Goal: Find contact information: Find contact information

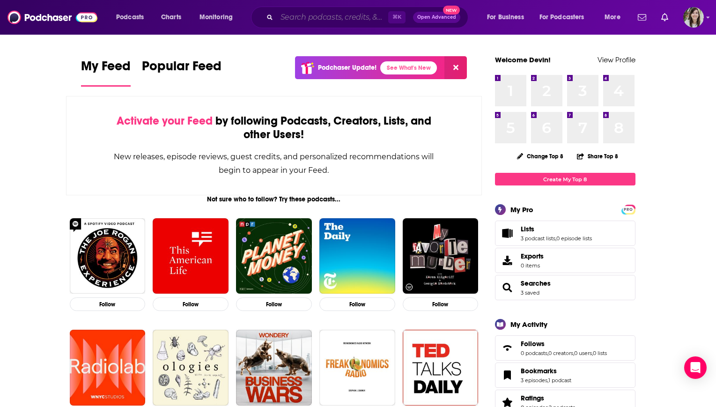
click at [298, 16] on input "Search podcasts, credits, & more..." at bounding box center [332, 17] width 111 height 15
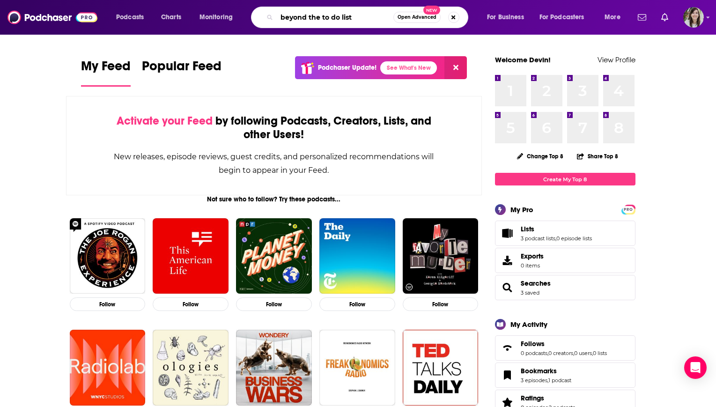
type input "beyond the to do list"
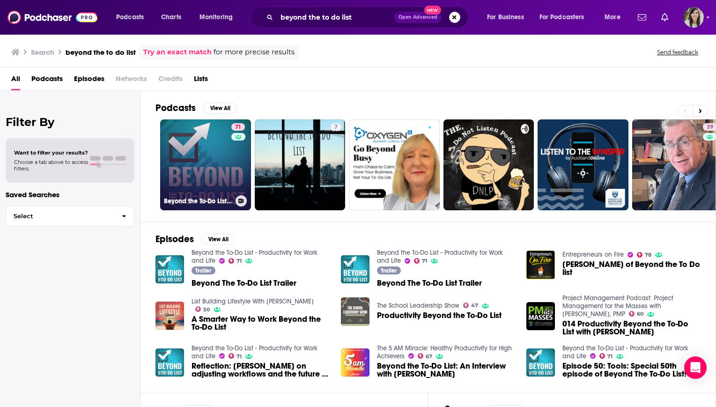
click at [193, 167] on link "71 Beyond the To-Do List - Productivity for Work and Life" at bounding box center [205, 164] width 91 height 91
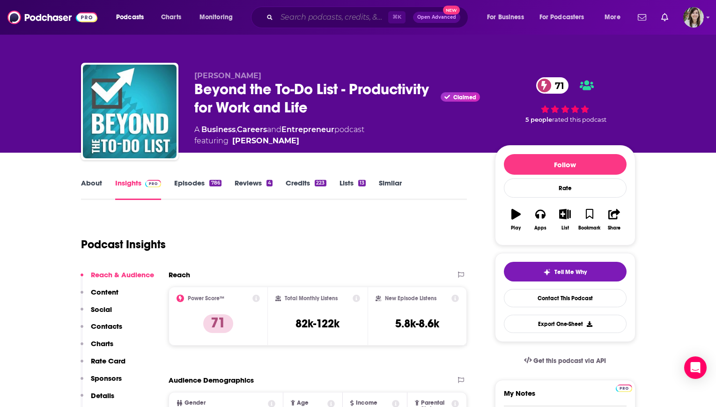
click at [366, 20] on input "Search podcasts, credits, & more..." at bounding box center [332, 17] width 111 height 15
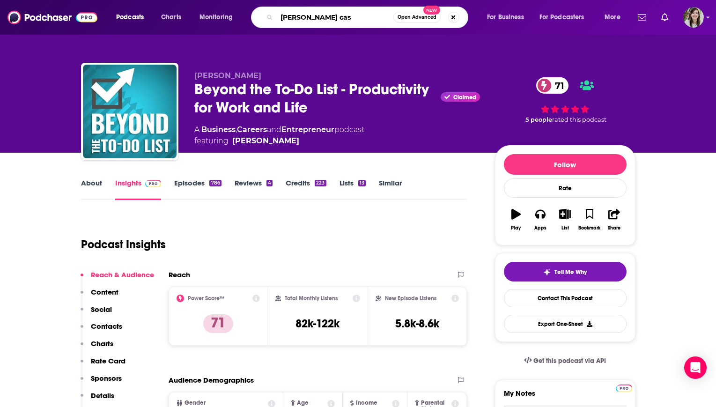
type input "[PERSON_NAME] cast"
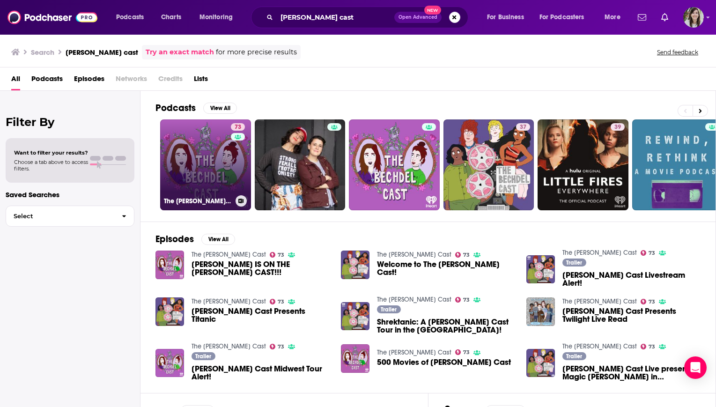
click at [218, 159] on link "73 The [PERSON_NAME] Cast" at bounding box center [205, 164] width 91 height 91
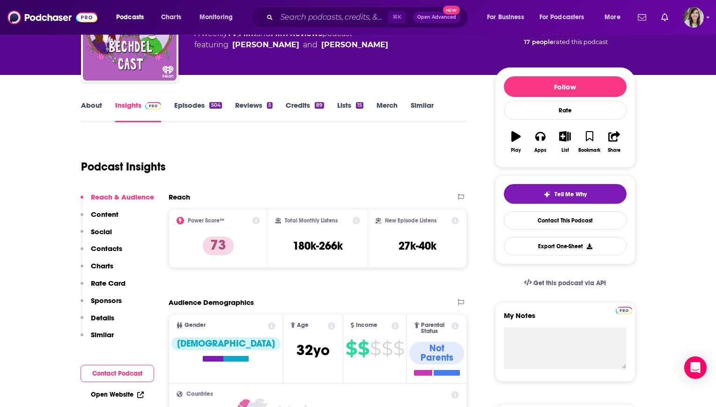
scroll to position [141, 0]
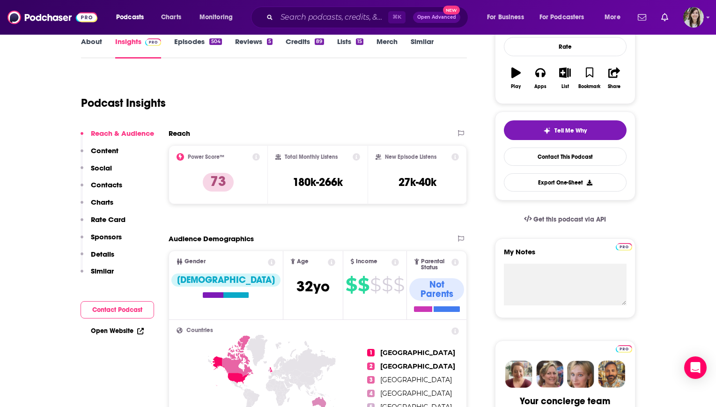
click at [189, 43] on link "Episodes 504" at bounding box center [197, 48] width 47 height 22
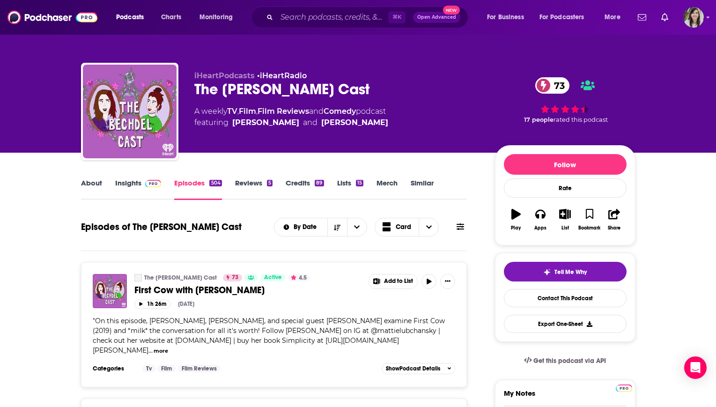
scroll to position [115, 0]
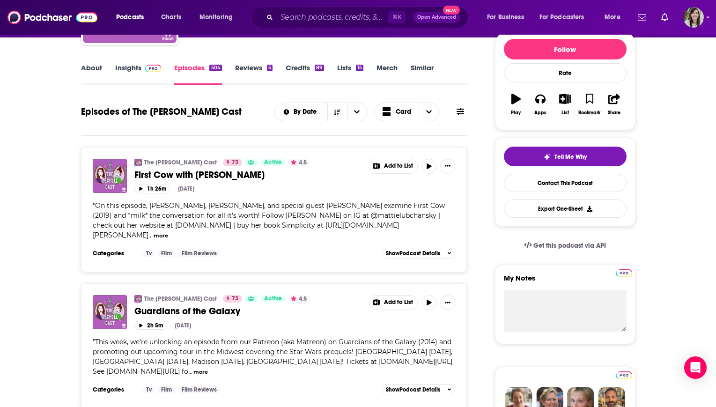
click at [456, 117] on div "By Date Card" at bounding box center [370, 112] width 193 height 19
click at [463, 110] on icon at bounding box center [460, 111] width 7 height 7
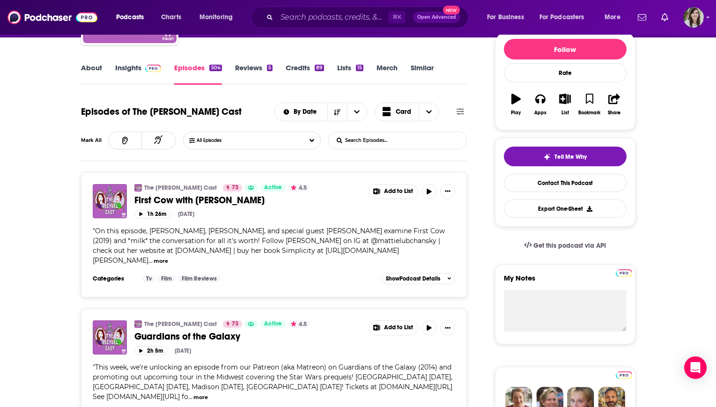
click at [363, 142] on input "List Search Input" at bounding box center [378, 140] width 98 height 17
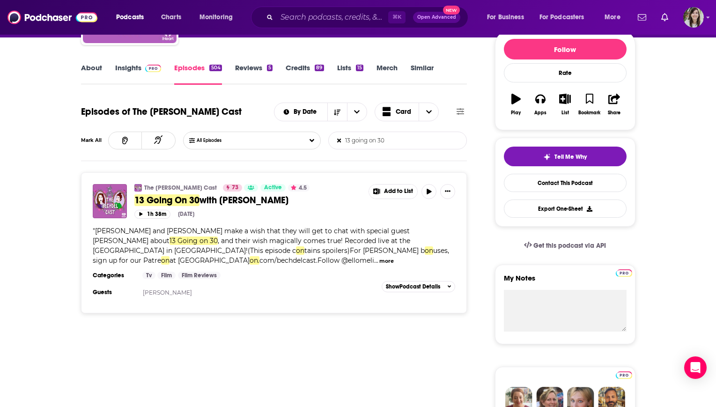
click at [390, 145] on input "13 going on 30" at bounding box center [378, 140] width 98 height 17
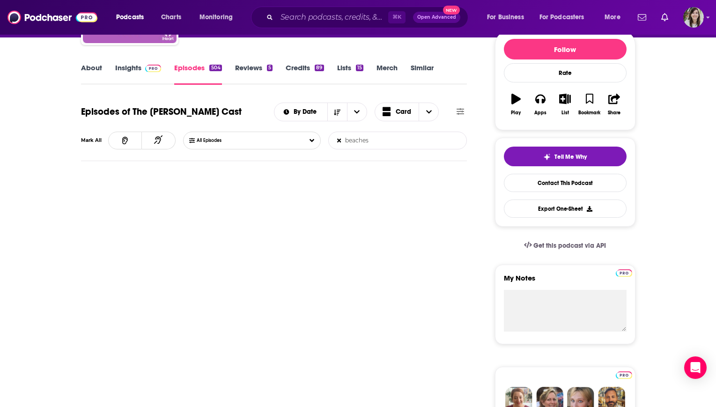
click at [384, 143] on input "beaches" at bounding box center [378, 140] width 98 height 17
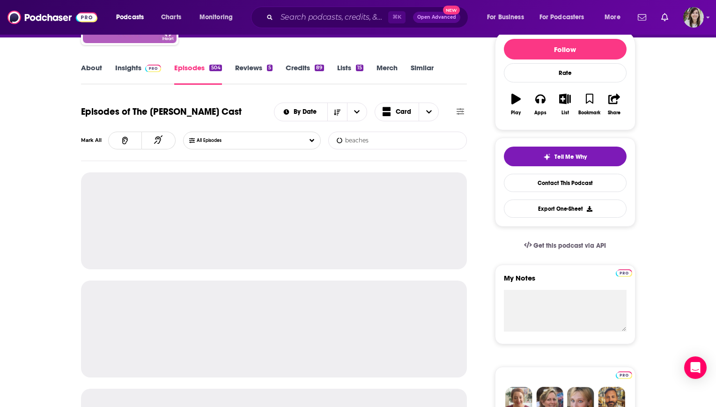
click at [384, 143] on input "beaches" at bounding box center [378, 140] width 98 height 17
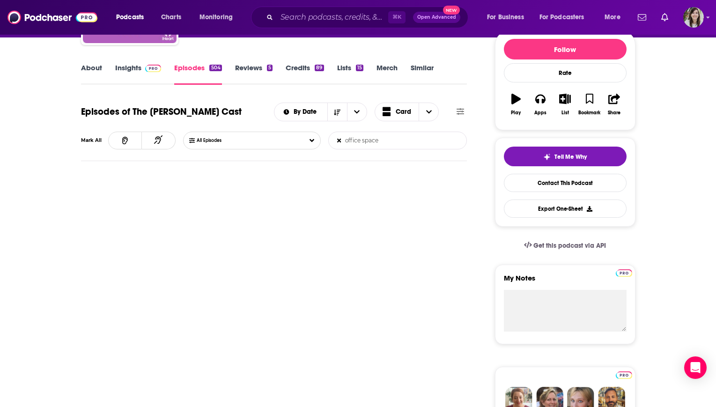
type input "office space"
click at [313, 17] on input "Search podcasts, credits, & more..." at bounding box center [332, 17] width 111 height 15
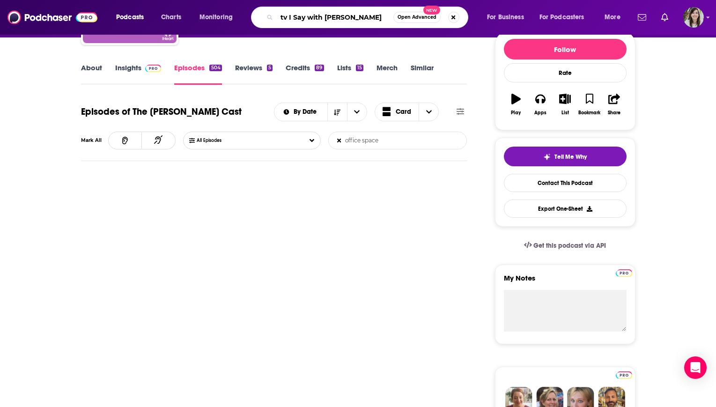
type input "tv I Say with [PERSON_NAME]"
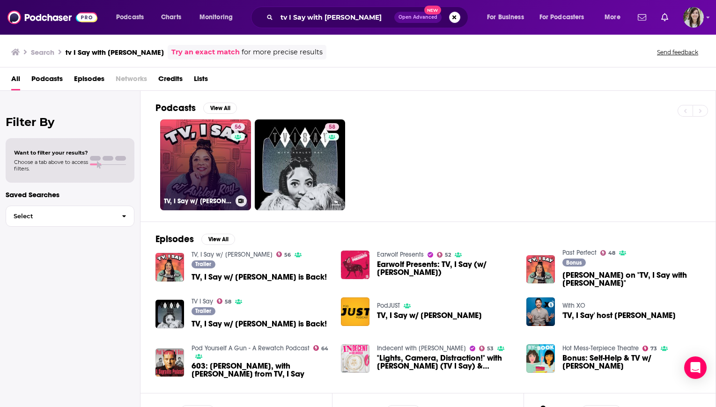
click at [188, 145] on link "56 TV, I Say w/ [PERSON_NAME]" at bounding box center [205, 164] width 91 height 91
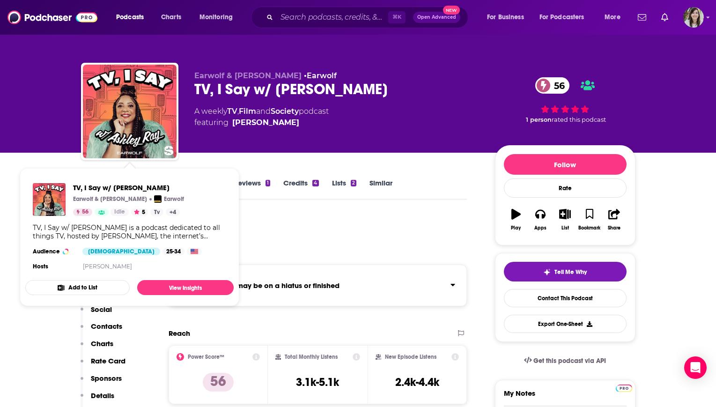
click at [386, 217] on div "Podcast Insights" at bounding box center [270, 239] width 379 height 48
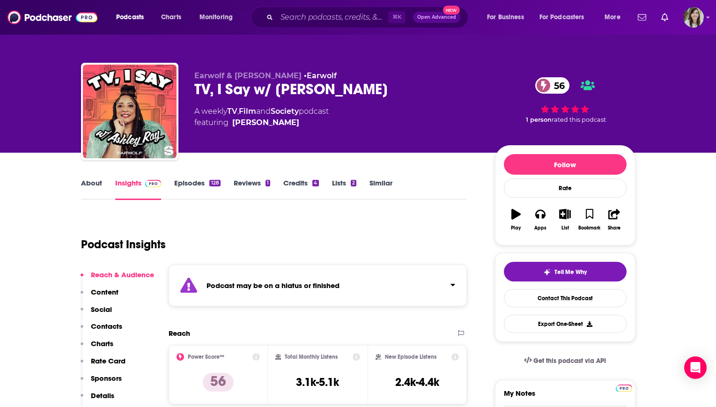
click at [92, 189] on link "About" at bounding box center [91, 189] width 21 height 22
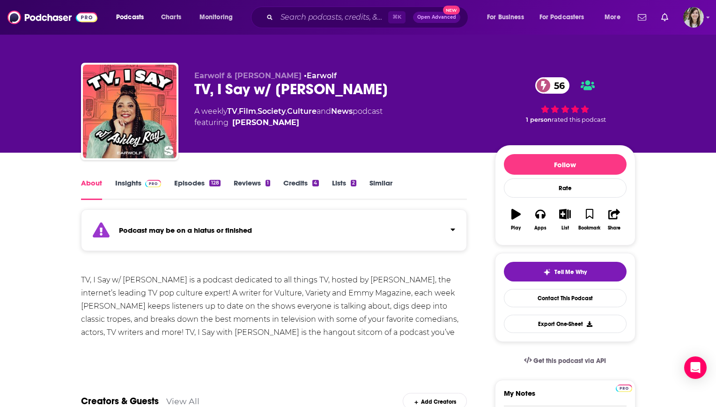
click at [183, 188] on link "Episodes 128" at bounding box center [197, 189] width 46 height 22
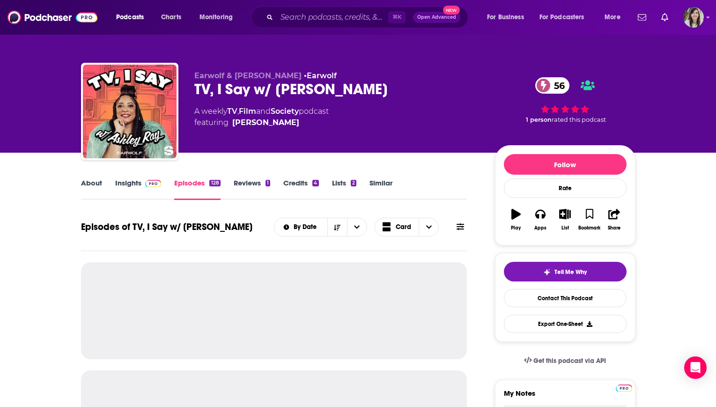
click at [82, 188] on link "About" at bounding box center [91, 189] width 21 height 22
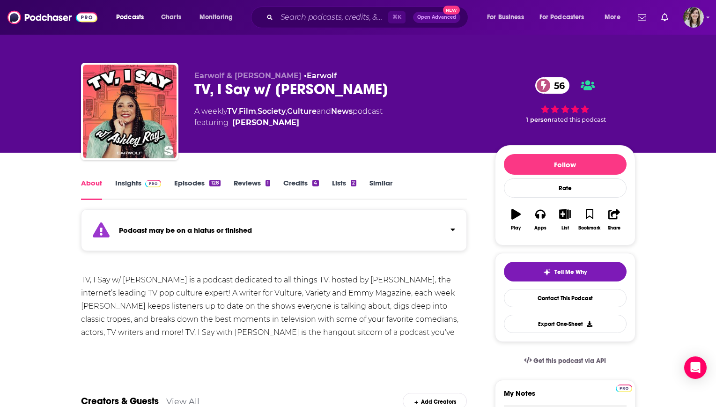
click at [193, 186] on link "Episodes 128" at bounding box center [197, 189] width 46 height 22
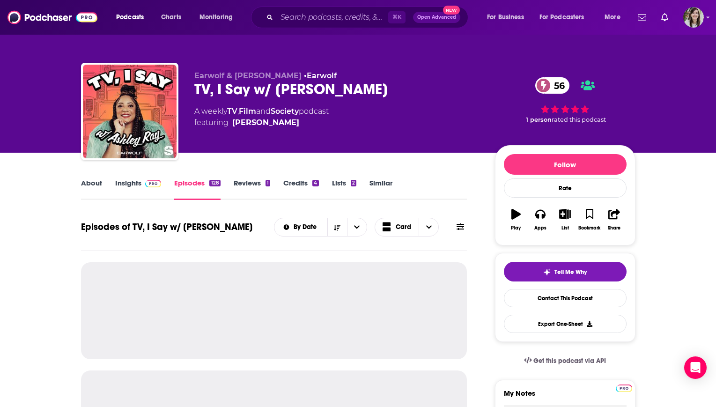
click at [94, 185] on link "About" at bounding box center [91, 189] width 21 height 22
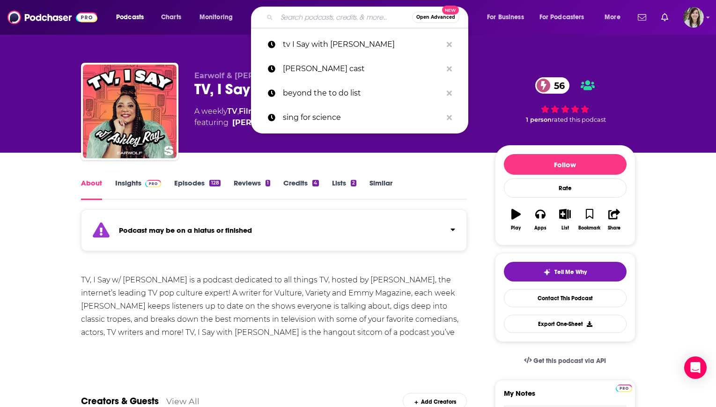
click at [284, 22] on input "Search podcasts, credits, & more..." at bounding box center [344, 17] width 135 height 15
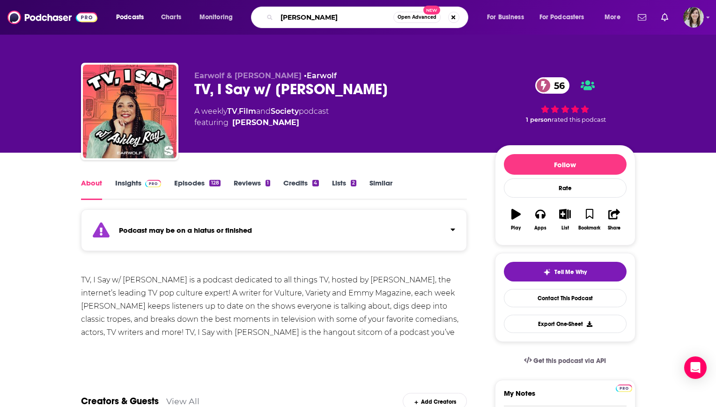
type input "[PERSON_NAME]"
click at [284, 22] on input "[PERSON_NAME]" at bounding box center [335, 17] width 117 height 15
type input "death sexy money"
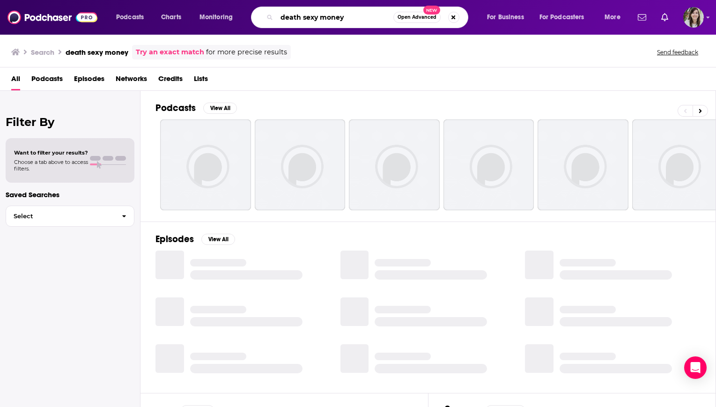
click at [317, 17] on input "death sexy money" at bounding box center [335, 17] width 117 height 15
type input "death sex money"
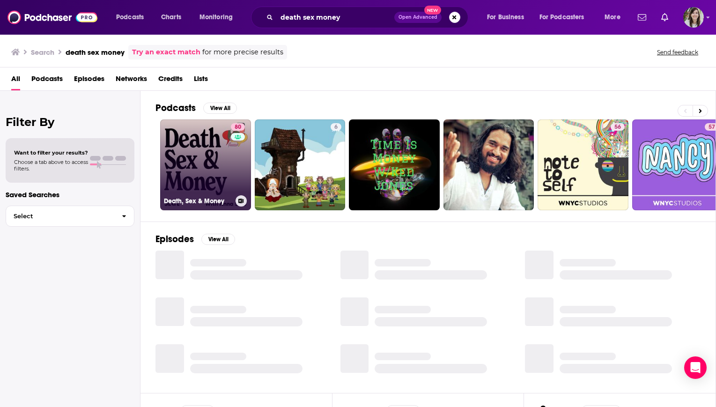
click at [192, 190] on link "80 Death, Sex & Money" at bounding box center [205, 164] width 91 height 91
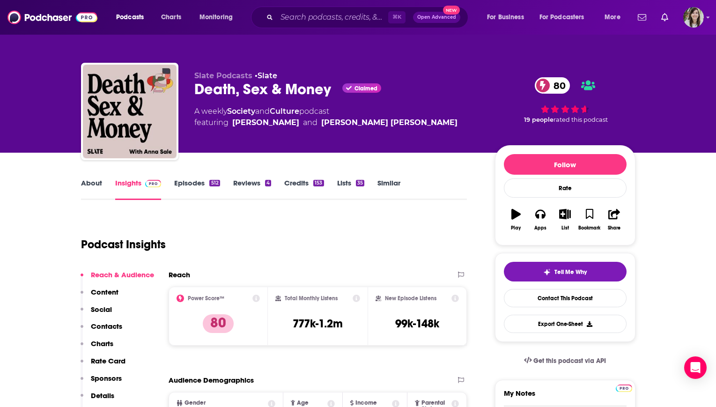
click at [88, 187] on link "About" at bounding box center [91, 189] width 21 height 22
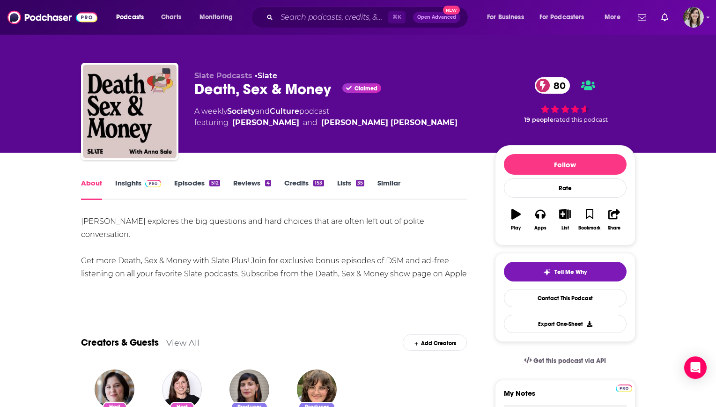
click at [179, 186] on link "Episodes 512" at bounding box center [196, 189] width 45 height 22
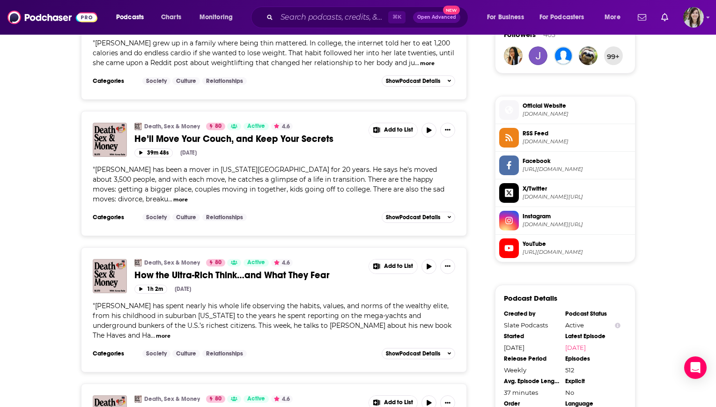
scroll to position [702, 0]
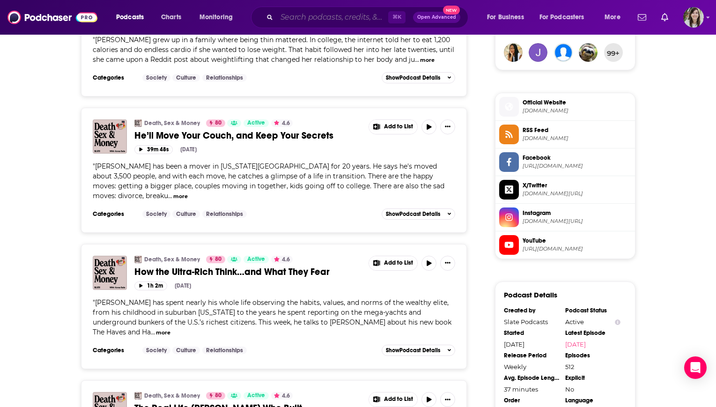
click at [334, 18] on input "Search podcasts, credits, & more..." at bounding box center [332, 17] width 111 height 15
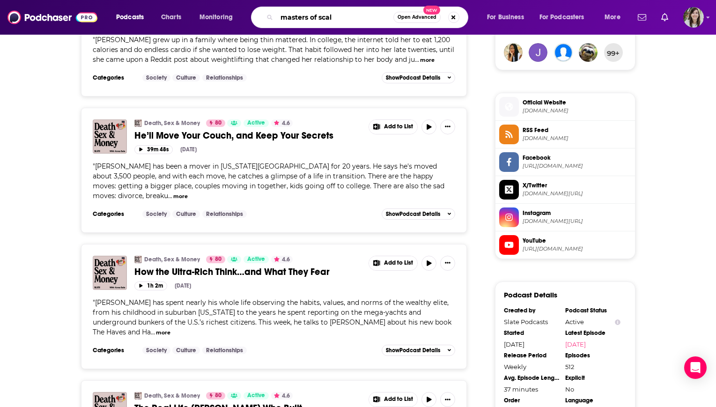
type input "masters of scale"
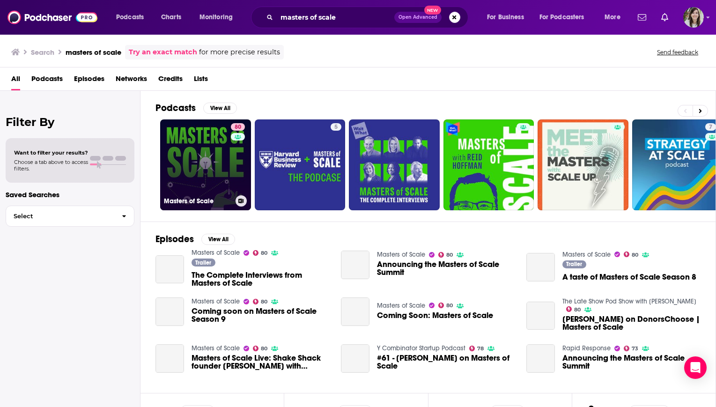
click at [221, 164] on link "80 Masters of Scale" at bounding box center [205, 164] width 91 height 91
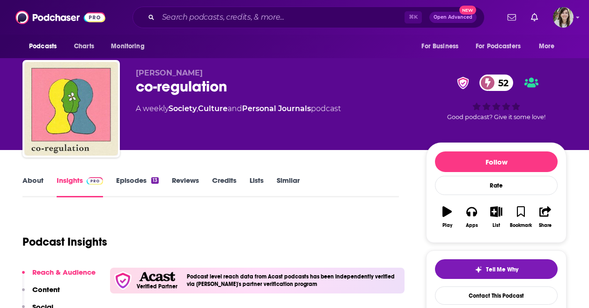
scroll to position [49, 0]
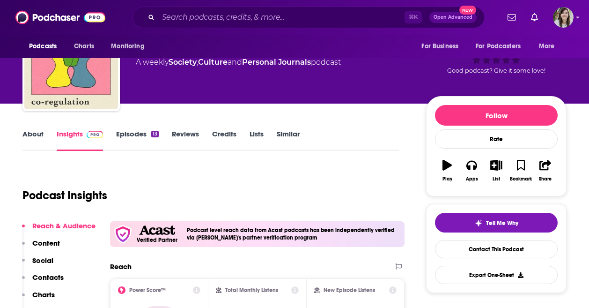
click at [33, 137] on link "About" at bounding box center [32, 140] width 21 height 22
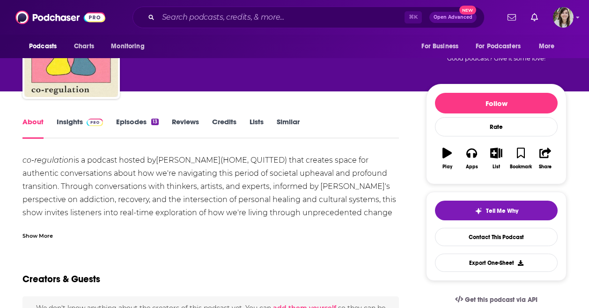
scroll to position [75, 0]
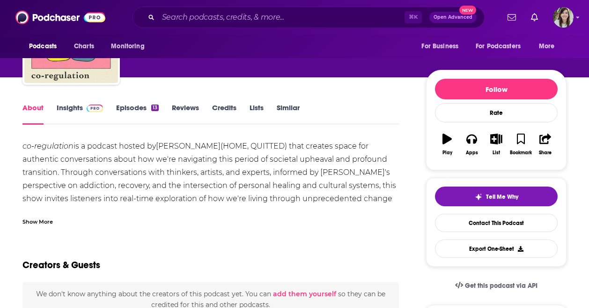
click at [44, 222] on div "Show More" at bounding box center [37, 220] width 30 height 9
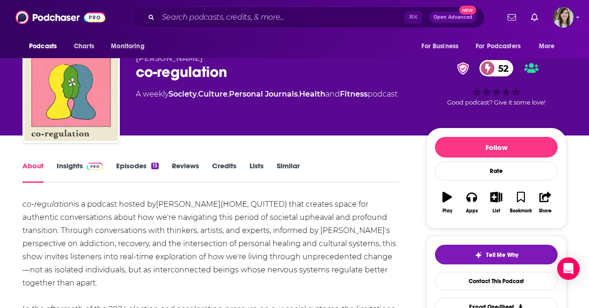
scroll to position [11, 0]
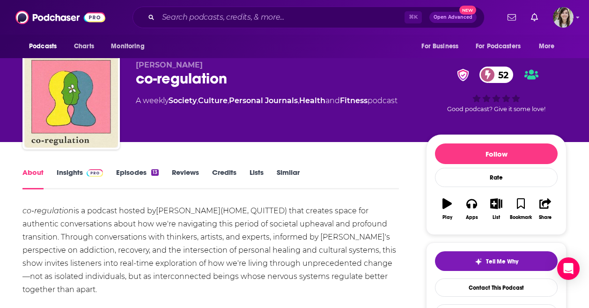
click at [117, 172] on link "Episodes 13" at bounding box center [137, 179] width 43 height 22
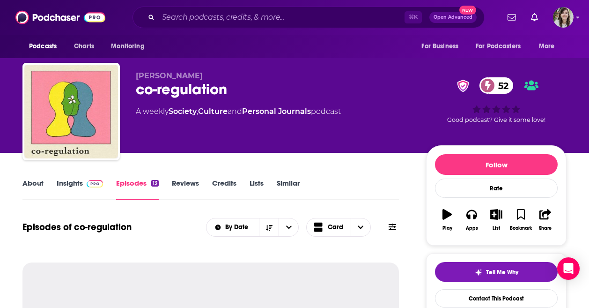
scroll to position [59, 0]
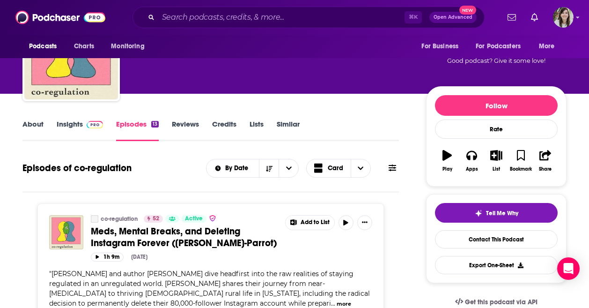
click at [63, 123] on link "Insights" at bounding box center [80, 130] width 46 height 22
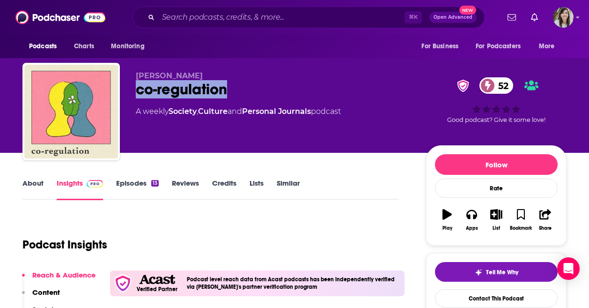
drag, startPoint x: 241, startPoint y: 91, endPoint x: 137, endPoint y: 91, distance: 103.5
click at [137, 92] on div "co-regulation 52" at bounding box center [273, 89] width 275 height 18
copy h2 "co-regulation"
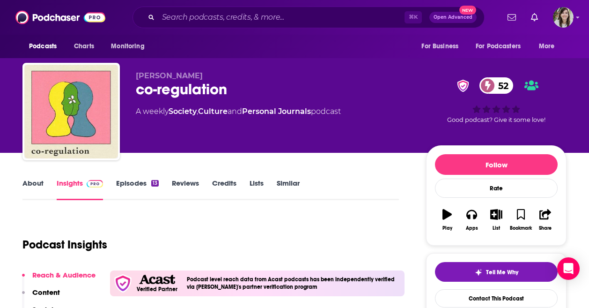
click at [212, 222] on div "Podcast Insights" at bounding box center [206, 239] width 369 height 48
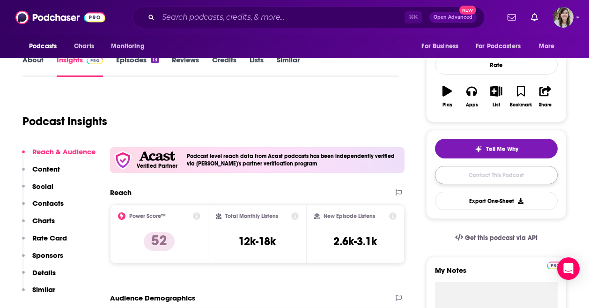
click at [479, 179] on link "Contact This Podcast" at bounding box center [496, 175] width 123 height 18
